Goal: Transaction & Acquisition: Purchase product/service

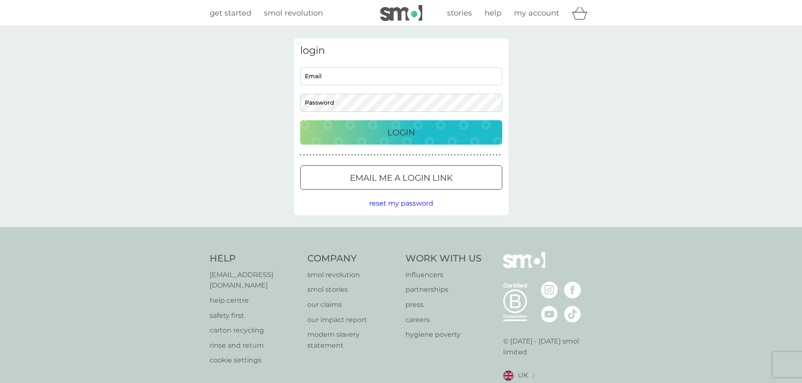
type input "[EMAIL_ADDRESS][DOMAIN_NAME]"
click at [474, 136] on div "Login" at bounding box center [401, 132] width 185 height 13
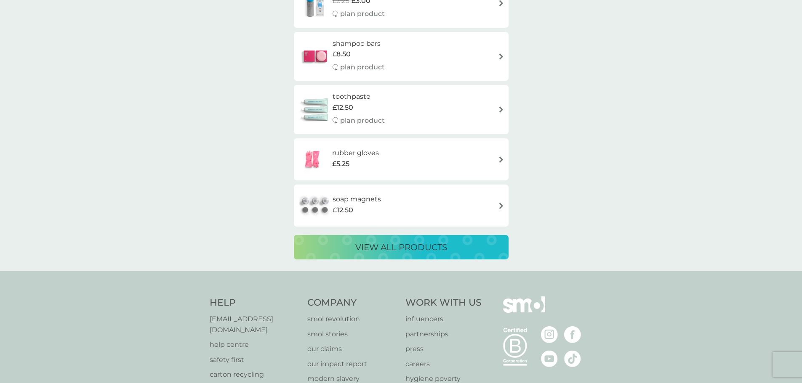
scroll to position [1515, 0]
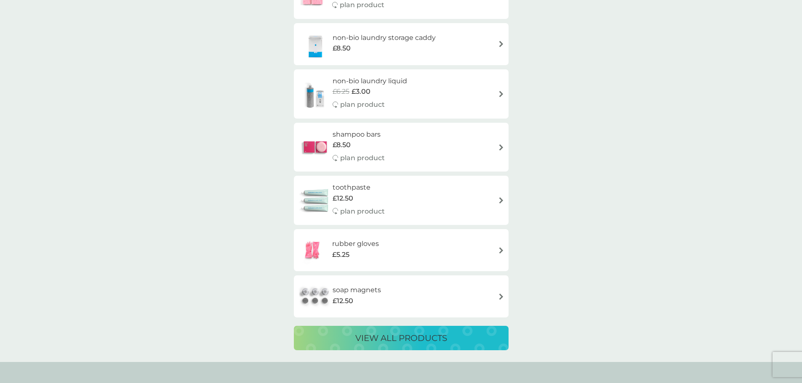
click at [336, 292] on h6 "soap magnets" at bounding box center [357, 290] width 48 height 11
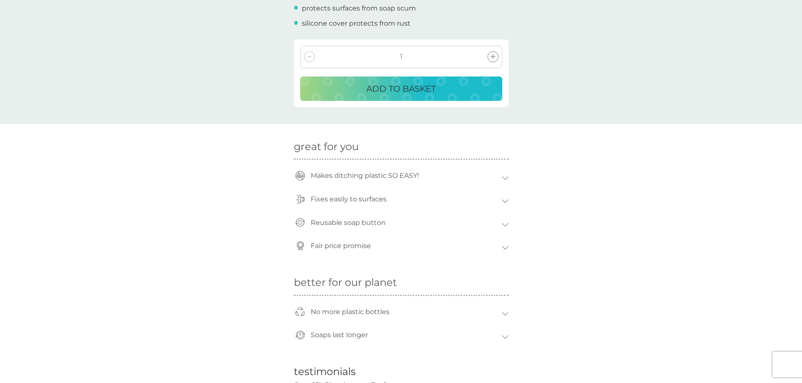
scroll to position [379, 0]
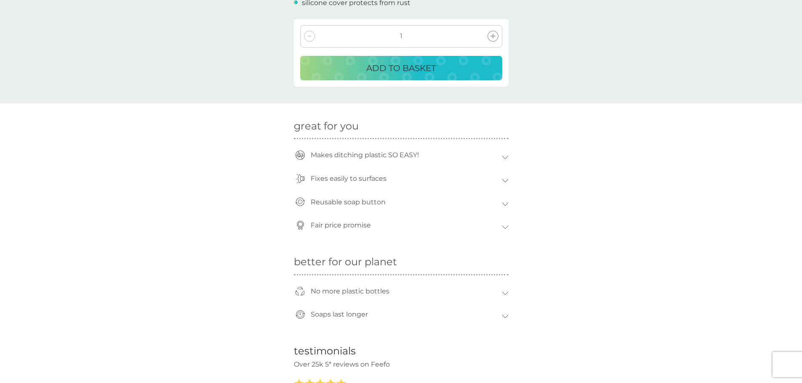
click at [505, 201] on div "Reusable soap button" at bounding box center [401, 205] width 215 height 24
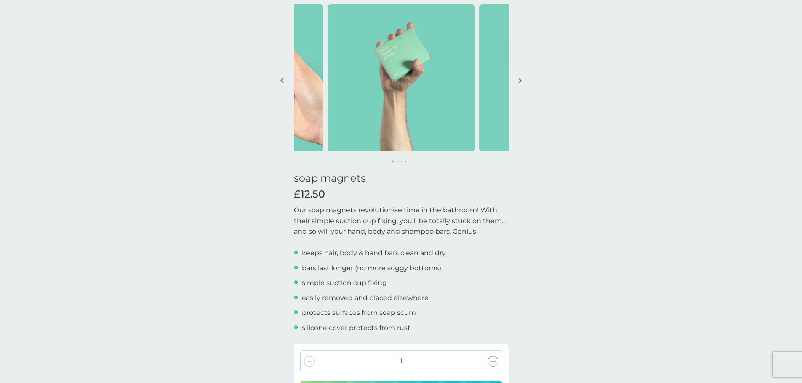
scroll to position [0, 0]
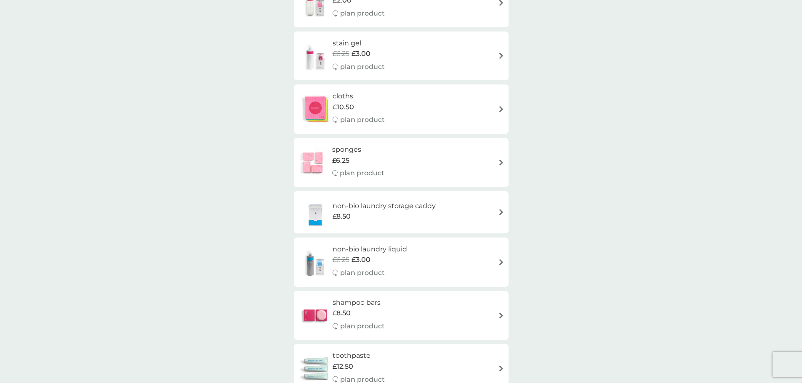
scroll to position [1178, 0]
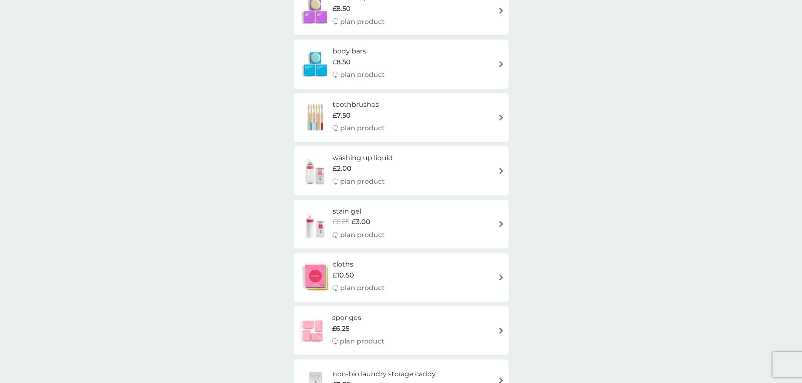
click at [373, 216] on h6 "stain gel" at bounding box center [359, 211] width 52 height 11
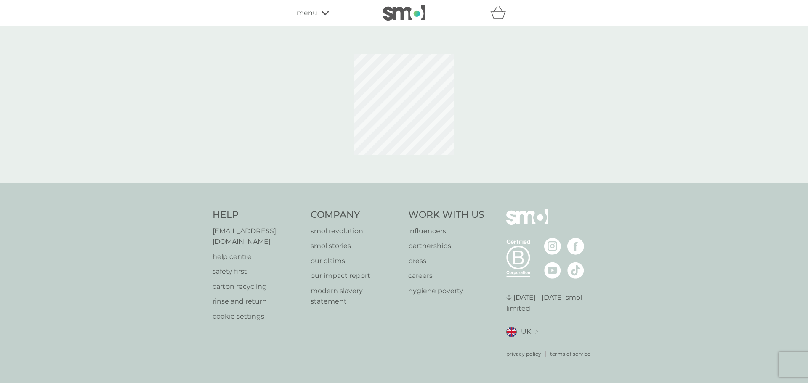
select select "182"
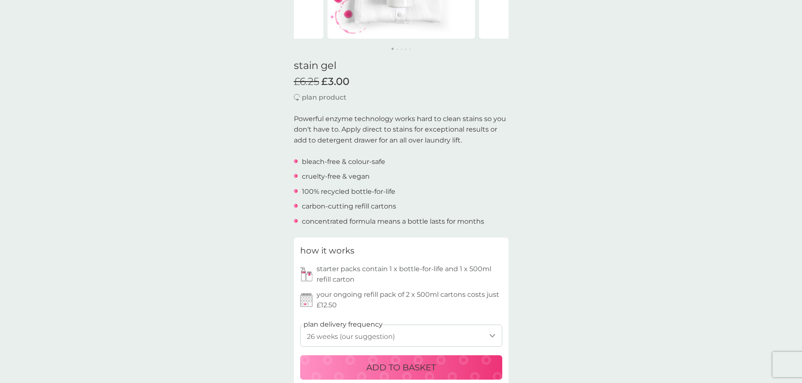
scroll to position [337, 0]
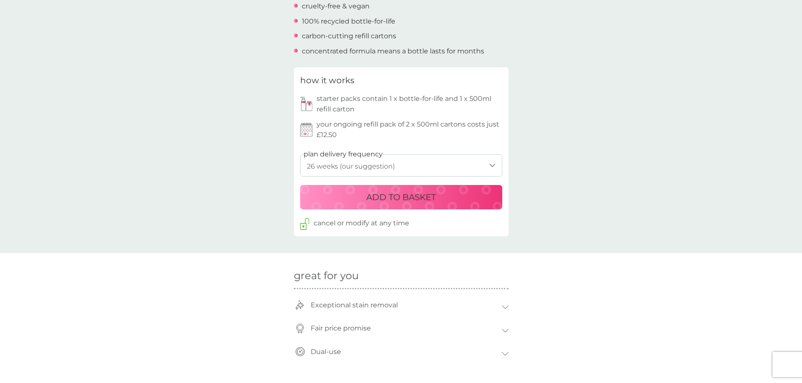
click at [435, 199] on p "ADD TO BASKET" at bounding box center [400, 197] width 69 height 13
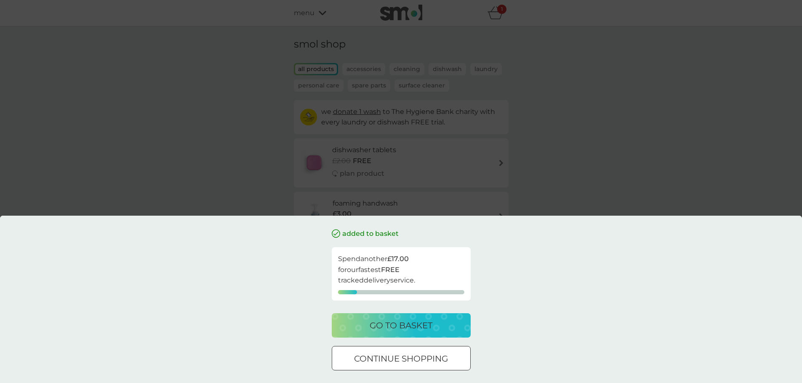
click at [393, 359] on div at bounding box center [401, 359] width 30 height 9
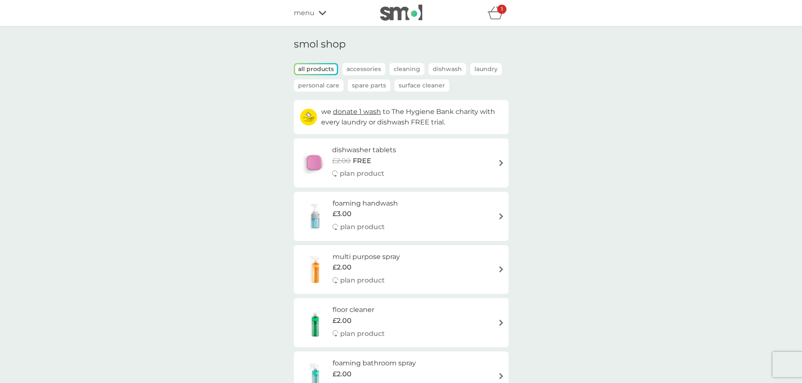
click at [492, 13] on icon "basket" at bounding box center [495, 12] width 16 height 13
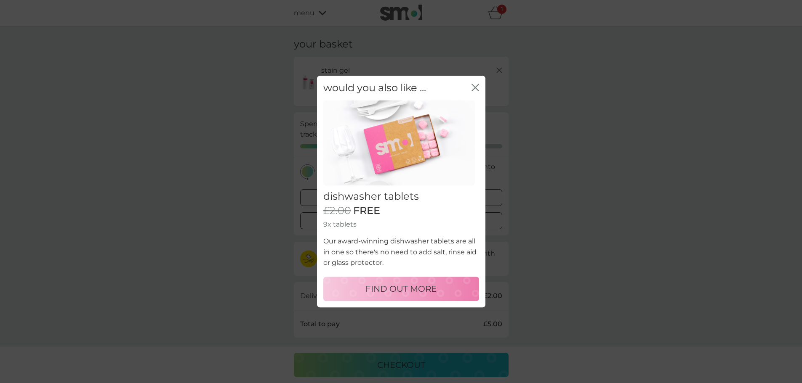
click at [479, 87] on icon "close" at bounding box center [475, 88] width 8 height 8
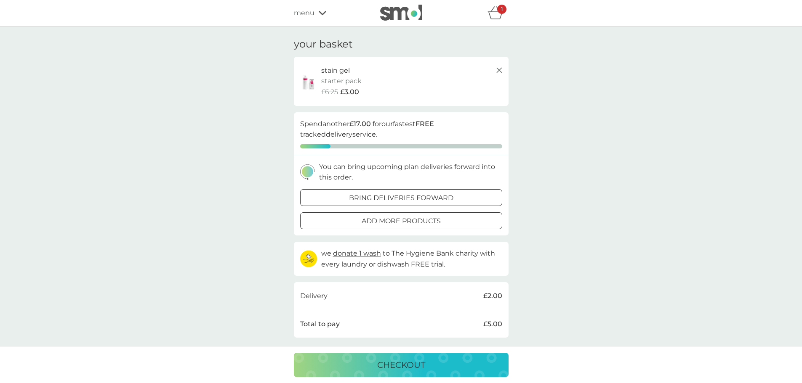
click at [316, 13] on div "menu" at bounding box center [330, 13] width 72 height 11
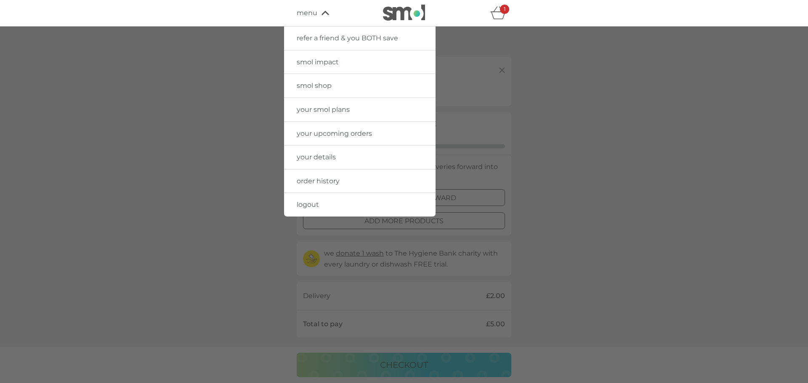
click at [308, 88] on span "smol shop" at bounding box center [314, 86] width 35 height 8
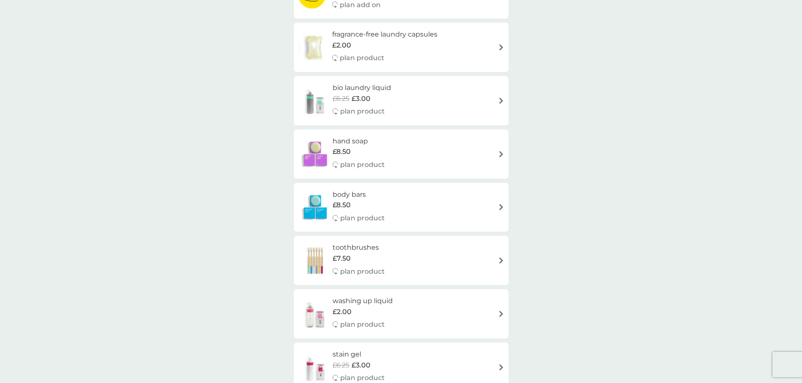
scroll to position [631, 0]
